Goal: Communication & Community: Participate in discussion

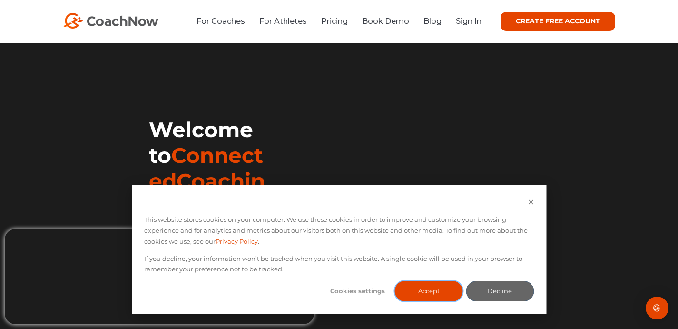
click at [445, 283] on button "Accept" at bounding box center [429, 291] width 68 height 20
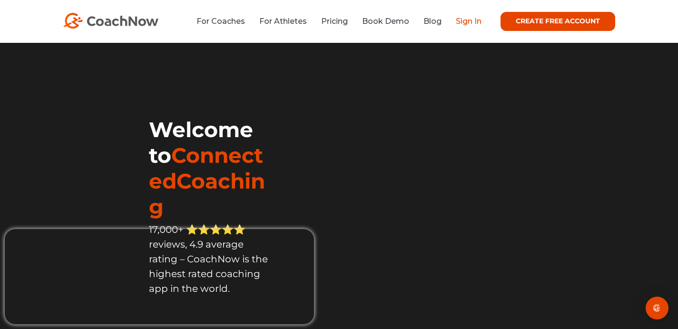
click at [460, 20] on link "Sign In" at bounding box center [469, 21] width 26 height 9
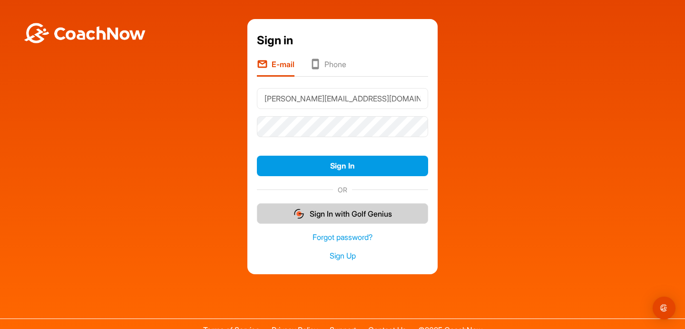
type input "chris@swingu.com"
click at [257, 156] on button "Sign In" at bounding box center [342, 166] width 171 height 20
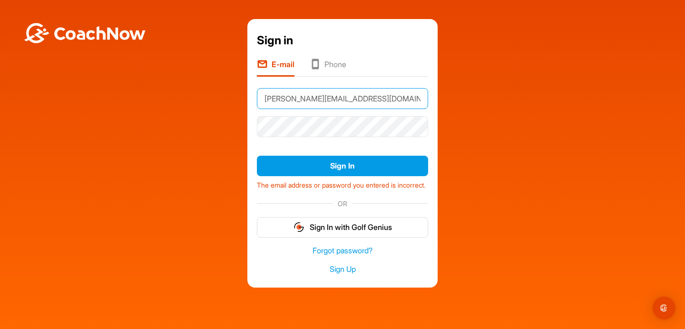
click at [325, 105] on input "chris@swingu.com" at bounding box center [342, 98] width 171 height 21
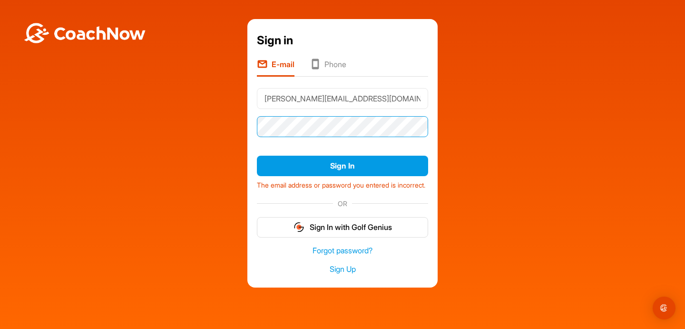
click at [257, 156] on button "Sign In" at bounding box center [342, 166] width 171 height 20
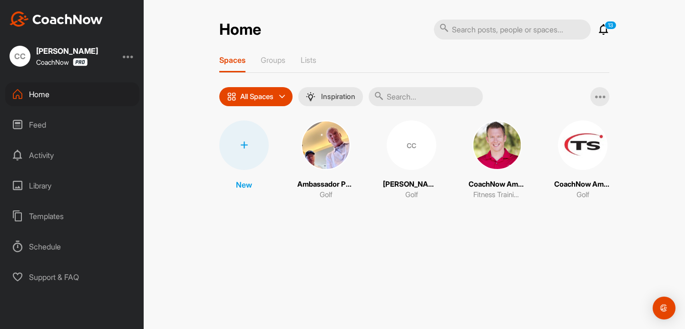
click at [327, 138] on img at bounding box center [325, 144] width 49 height 49
click at [514, 145] on img at bounding box center [497, 144] width 49 height 49
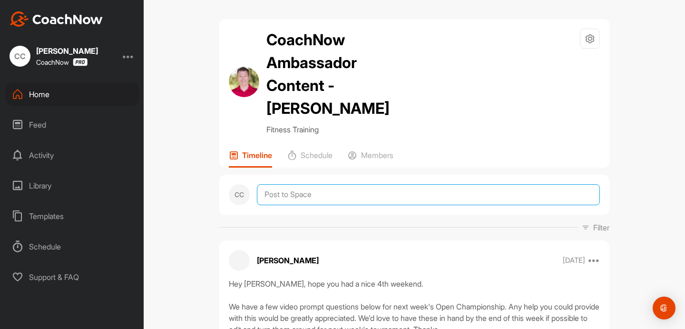
click at [314, 195] on textarea at bounding box center [428, 194] width 343 height 21
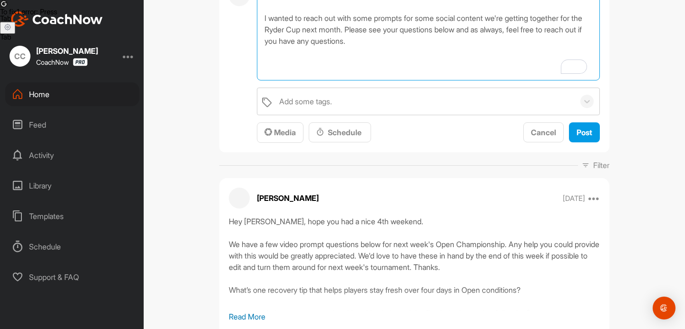
scroll to position [106, 0]
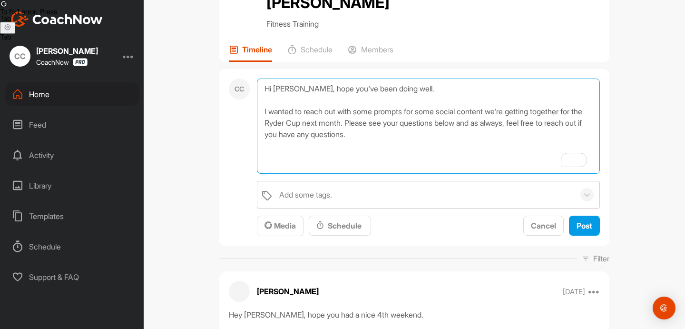
click at [407, 130] on textarea "Hi Lance, hope you've been doing well. I wanted to reach out with some prompts …" at bounding box center [428, 126] width 343 height 95
paste textarea ""How do you get ready to play one Ryder Cup match—let alone two in the same day…"
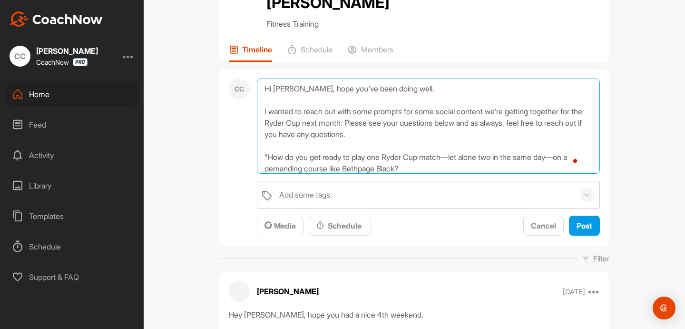
scroll to position [34, 0]
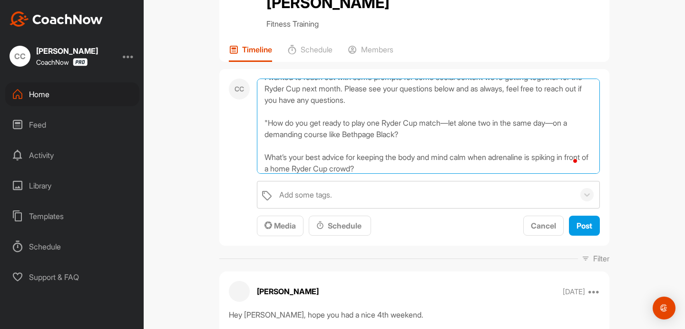
click at [265, 120] on textarea "Hi Lance, hope you've been doing well. I wanted to reach out with some prompts …" at bounding box center [428, 126] width 343 height 95
click at [259, 155] on textarea "Hi Lance, hope you've been doing well. I wanted to reach out with some prompts …" at bounding box center [428, 126] width 343 height 95
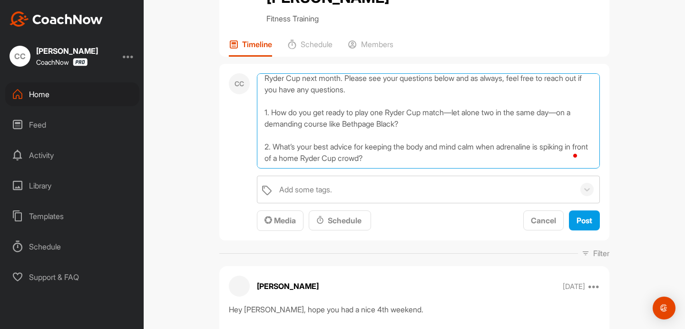
scroll to position [120, 0]
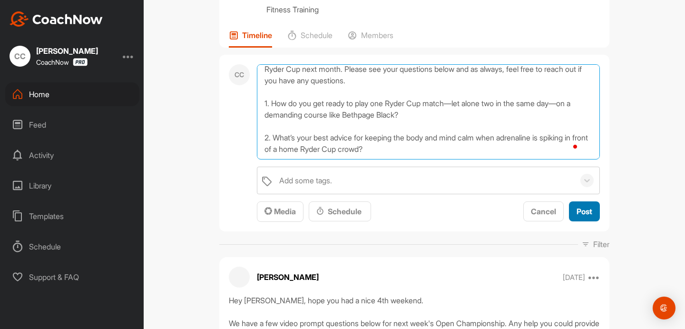
type textarea "Hi Lance, hope you've been doing well. I wanted to reach out with some prompts …"
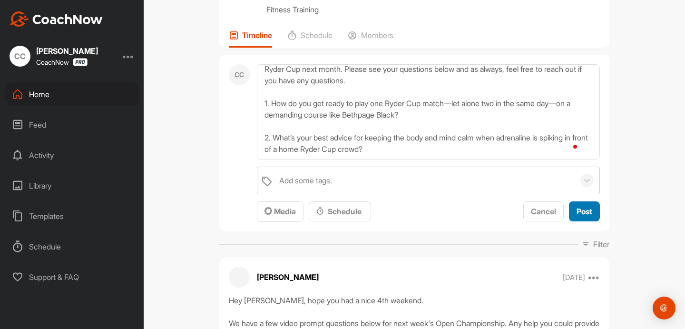
click at [583, 211] on span "Post" at bounding box center [585, 212] width 16 height 10
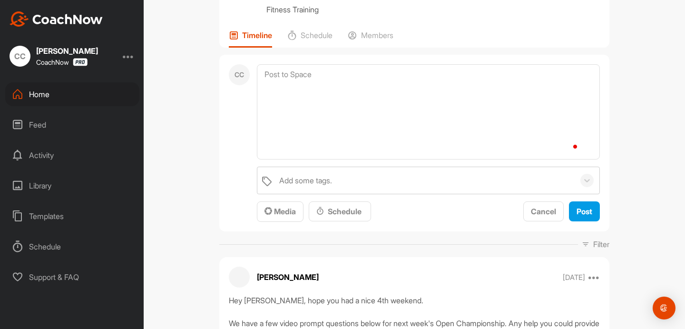
scroll to position [0, 0]
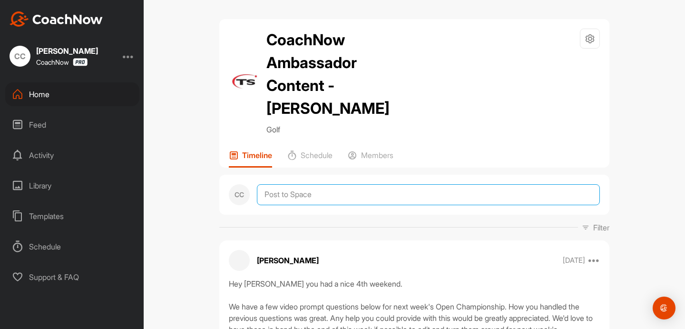
click at [307, 198] on textarea at bounding box center [428, 194] width 343 height 21
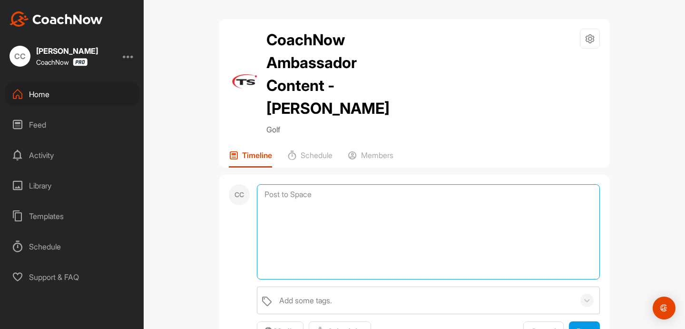
paste textarea "Hi Lance, hope you've been doing well. I wanted to reach out with some prompts …"
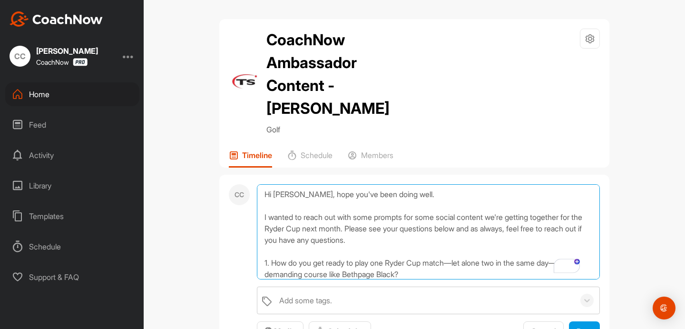
click at [280, 192] on textarea "Hi Lance, hope you've been doing well. I wanted to reach out with some prompts …" at bounding box center [428, 231] width 343 height 95
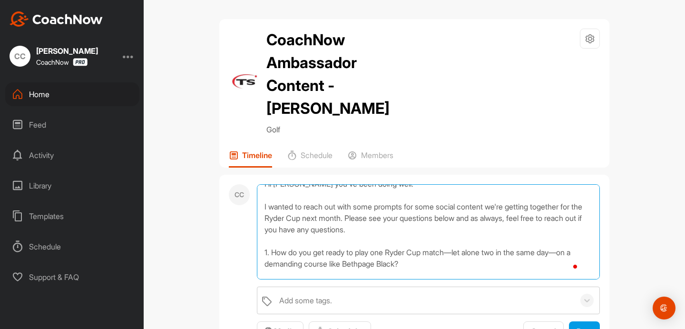
scroll to position [40, 0]
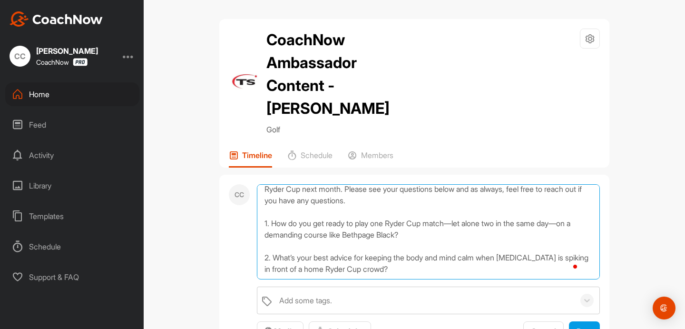
drag, startPoint x: 260, startPoint y: 223, endPoint x: 477, endPoint y: 276, distance: 223.0
click at [477, 277] on textarea "Hi Martin, hope you've been doing well. I wanted to reach out with some prompts…" at bounding box center [428, 231] width 343 height 95
paste textarea ""What’s your best tip for escaping Bethpage Black’s thick rough? With 78 bunker…"
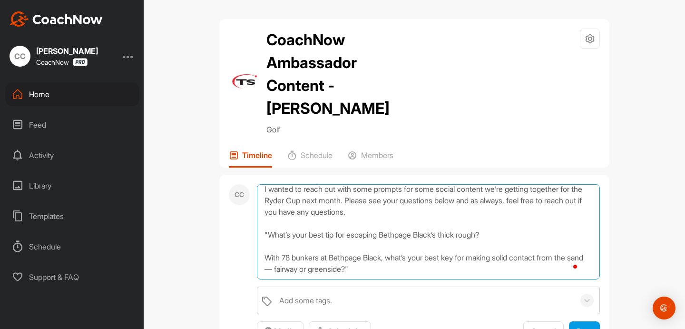
scroll to position [23, 0]
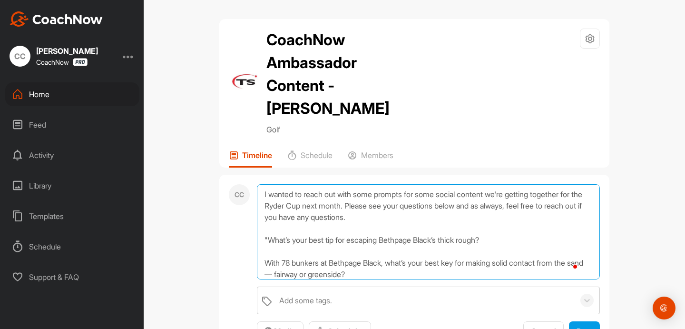
click at [265, 239] on textarea "Hi Martin, hope you've been doing well. I wanted to reach out with some prompts…" at bounding box center [428, 231] width 343 height 95
click at [260, 262] on textarea "Hi Martin, hope you've been doing well. I wanted to reach out with some prompts…" at bounding box center [428, 231] width 343 height 95
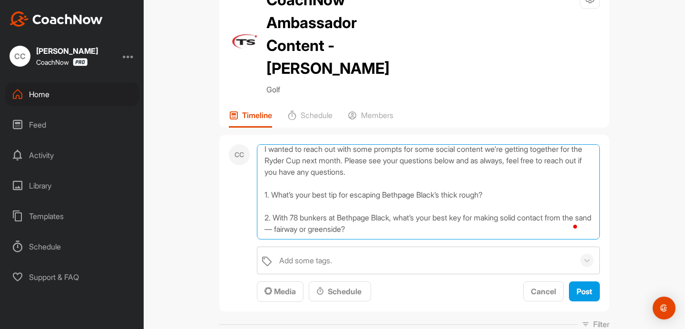
scroll to position [86, 0]
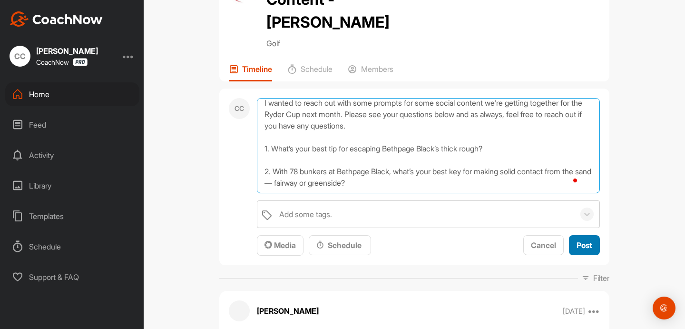
type textarea "Hi Martin, hope you've been doing well. I wanted to reach out with some prompts…"
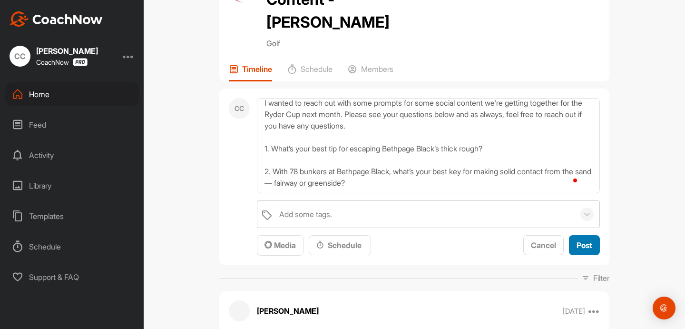
click at [585, 245] on span "Post" at bounding box center [585, 245] width 16 height 10
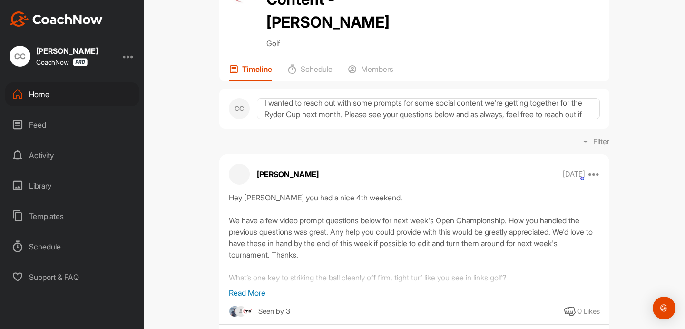
scroll to position [0, 0]
